Goal: Check status: Check status

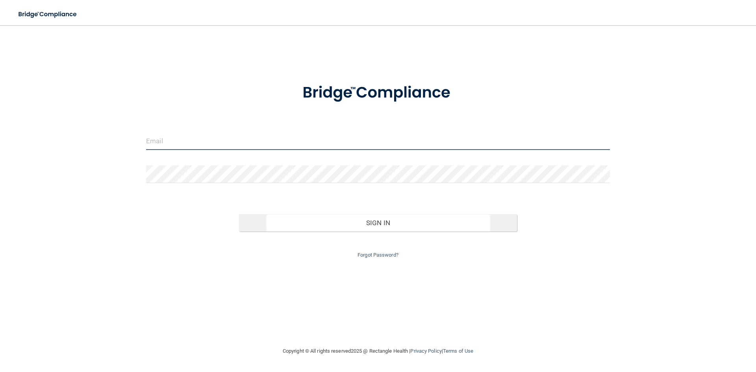
type input "[EMAIL_ADDRESS][DOMAIN_NAME]"
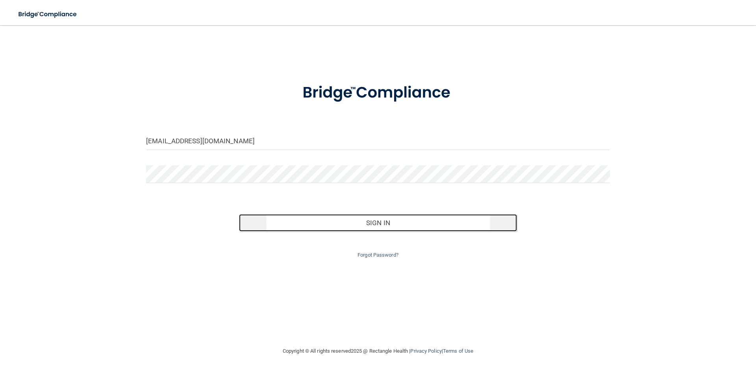
click at [342, 218] on button "Sign In" at bounding box center [378, 222] width 278 height 17
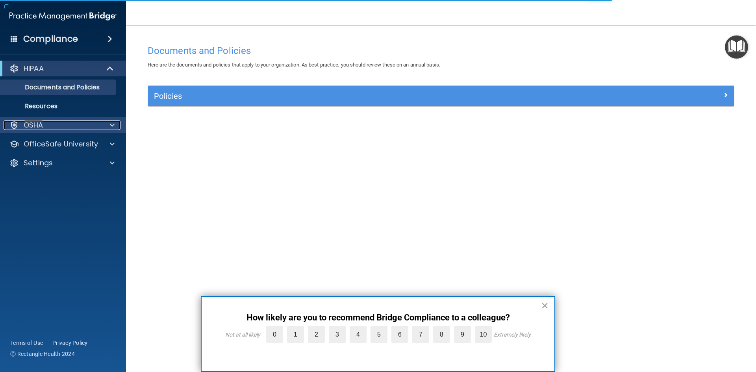
click at [35, 120] on p "OSHA" at bounding box center [34, 124] width 20 height 9
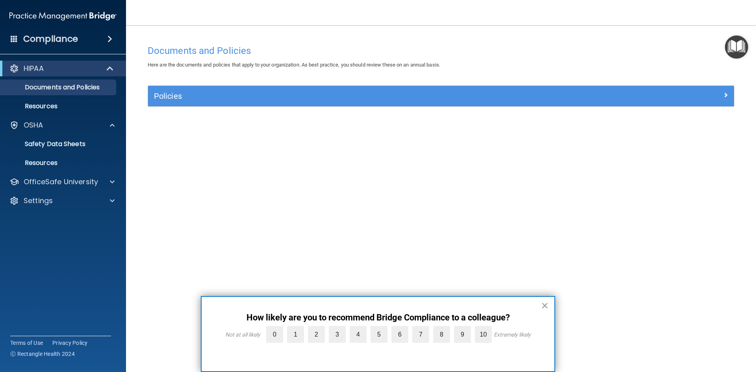
click at [544, 306] on button "×" at bounding box center [544, 305] width 7 height 13
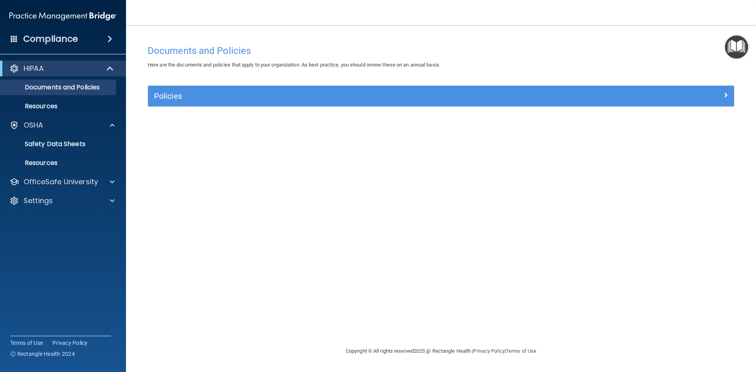
click at [50, 38] on h4 "Compliance" at bounding box center [50, 38] width 55 height 11
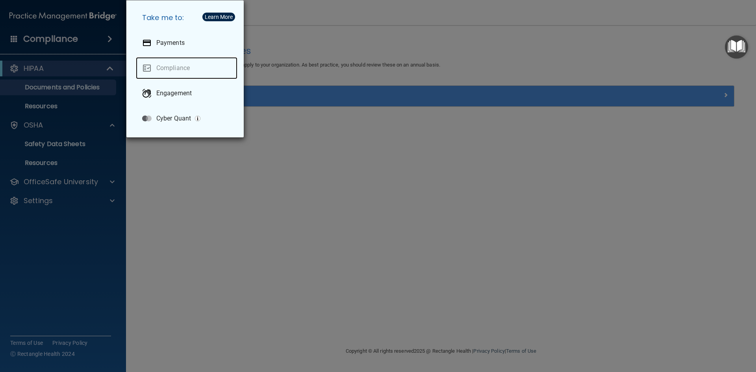
click at [176, 68] on link "Compliance" at bounding box center [187, 68] width 102 height 22
click at [69, 39] on div "Take me to: Payments Compliance Engagement Cyber Quant" at bounding box center [378, 186] width 756 height 372
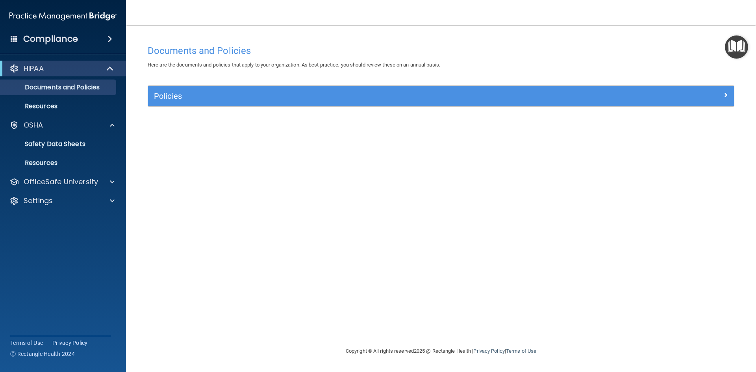
click at [44, 34] on h4 "Compliance" at bounding box center [50, 38] width 55 height 11
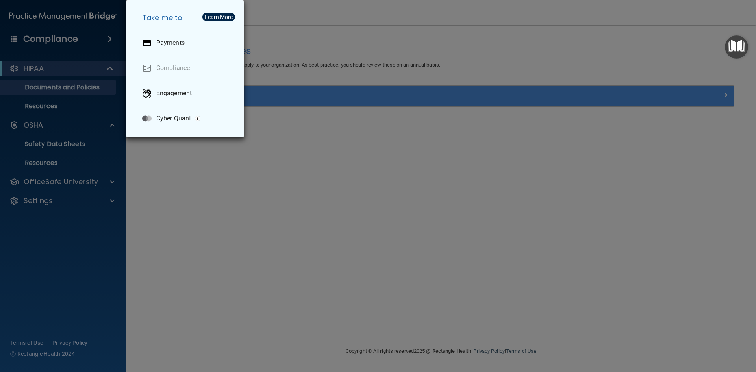
click at [54, 238] on div "Take me to: Payments Compliance Engagement Cyber Quant" at bounding box center [378, 186] width 756 height 372
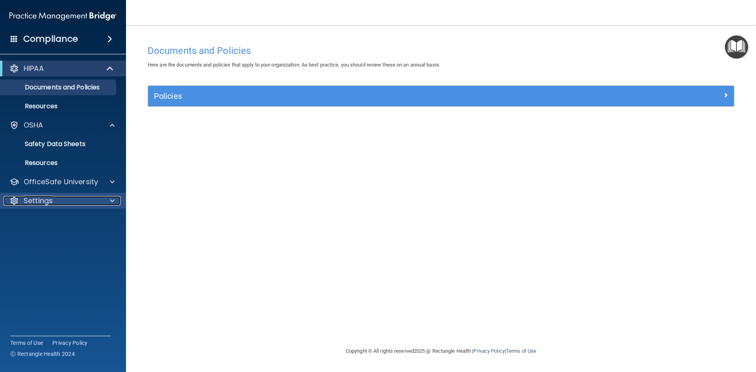
click at [42, 201] on p "Settings" at bounding box center [38, 200] width 29 height 9
click at [46, 219] on p "My Account" at bounding box center [58, 220] width 107 height 8
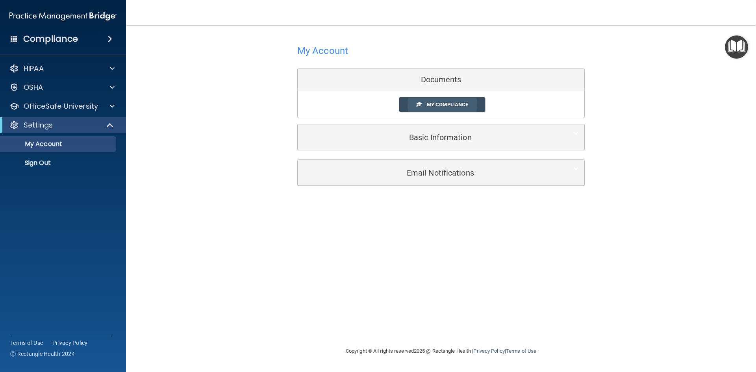
click at [427, 104] on span "My Compliance" at bounding box center [447, 105] width 41 height 6
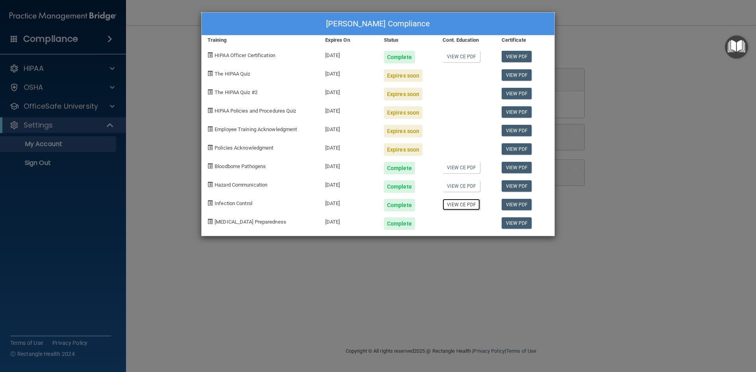
click at [456, 204] on link "View CE PDF" at bounding box center [460, 204] width 37 height 11
click at [69, 205] on div "[PERSON_NAME] Compliance Training Expires On Status Cont. Education Certificate…" at bounding box center [378, 186] width 756 height 372
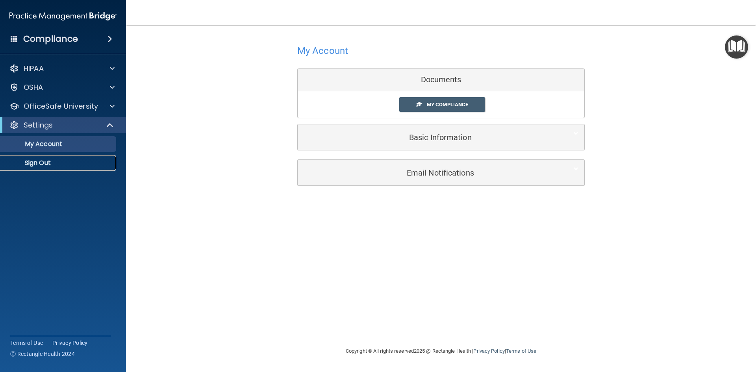
click at [46, 160] on p "Sign Out" at bounding box center [58, 163] width 107 height 8
